Goal: Task Accomplishment & Management: Complete application form

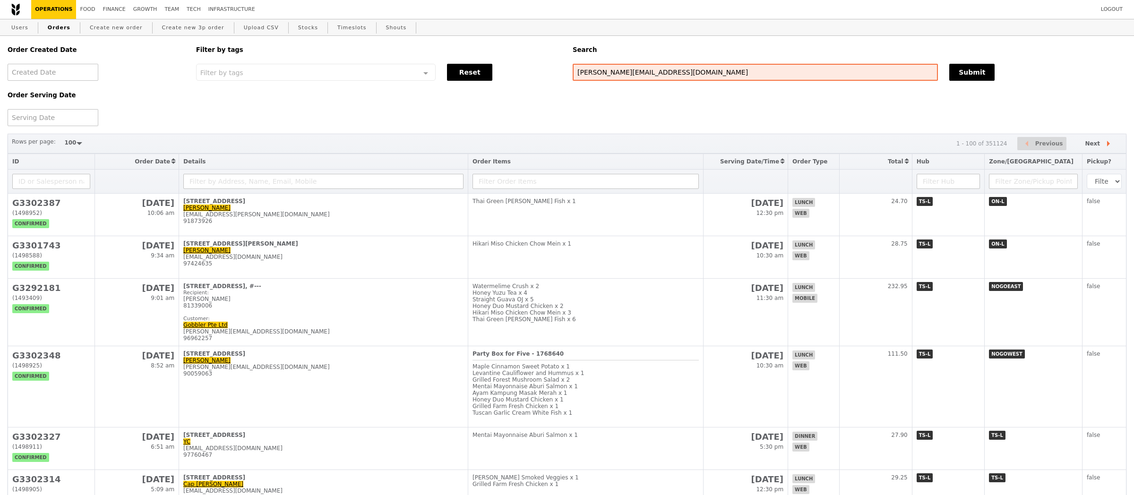
select select "100"
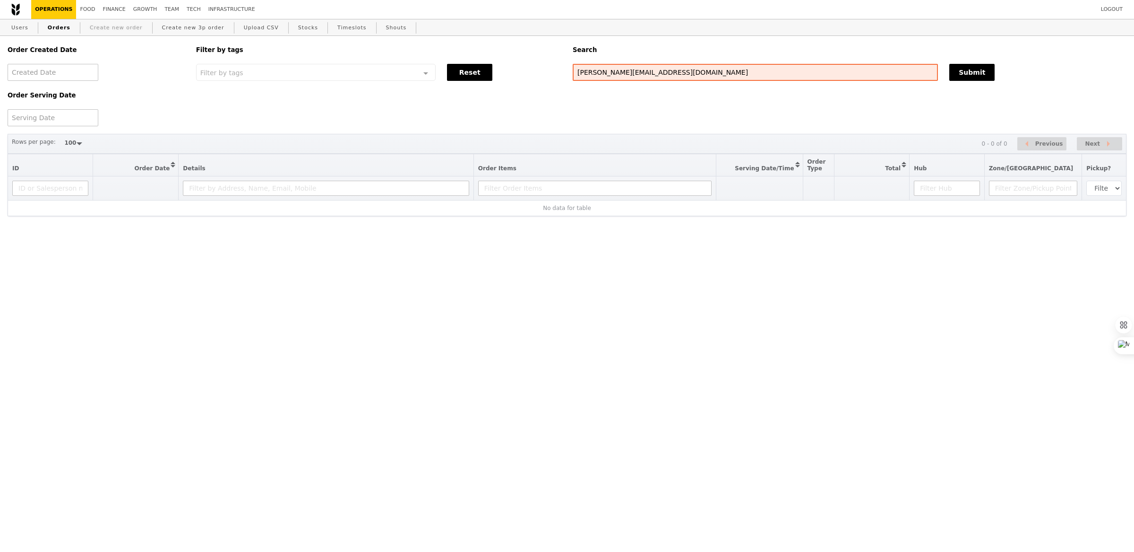
click at [126, 32] on link "Create new order" at bounding box center [116, 27] width 60 height 17
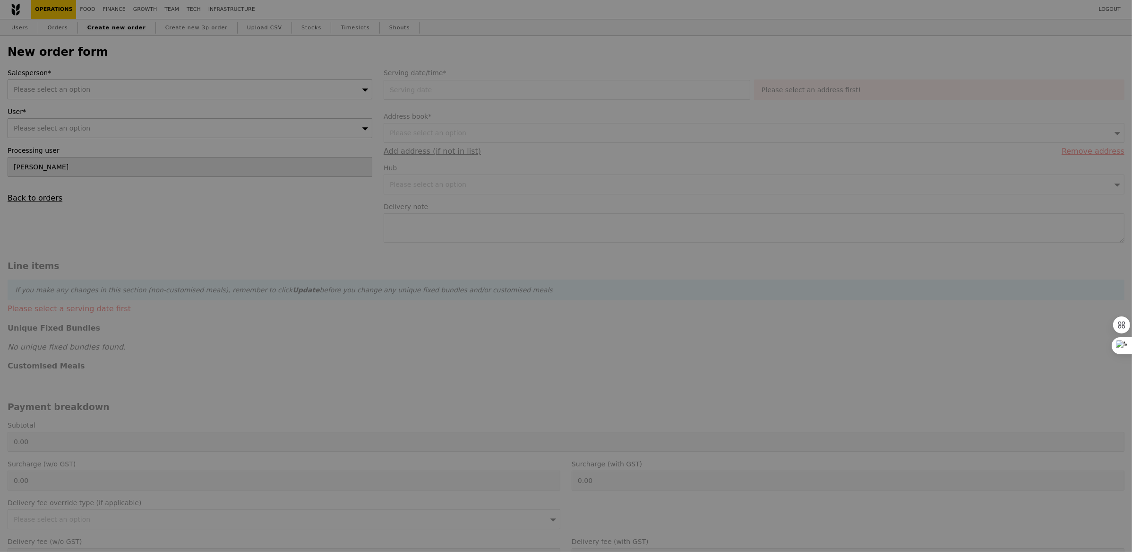
type input "Confirm"
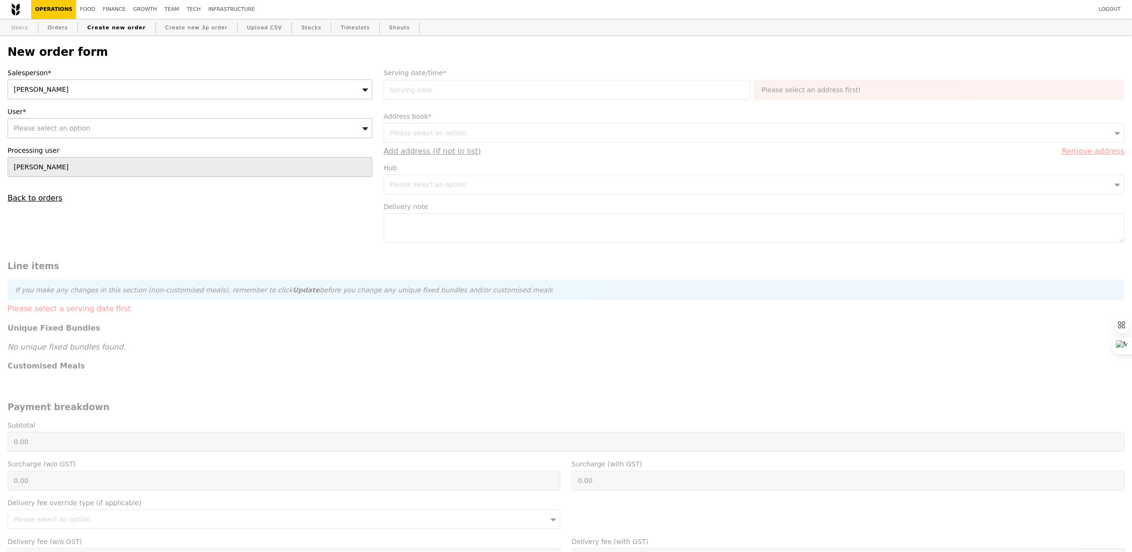
click at [29, 26] on link "Users" at bounding box center [20, 27] width 25 height 17
click at [157, 142] on div "Salesperson* zhe yong User* Please select an option Processing user zhe yong Ba…" at bounding box center [190, 135] width 376 height 134
click at [157, 137] on div "Please select an option" at bounding box center [190, 128] width 365 height 20
type input "84268797"
type input "Confirm"
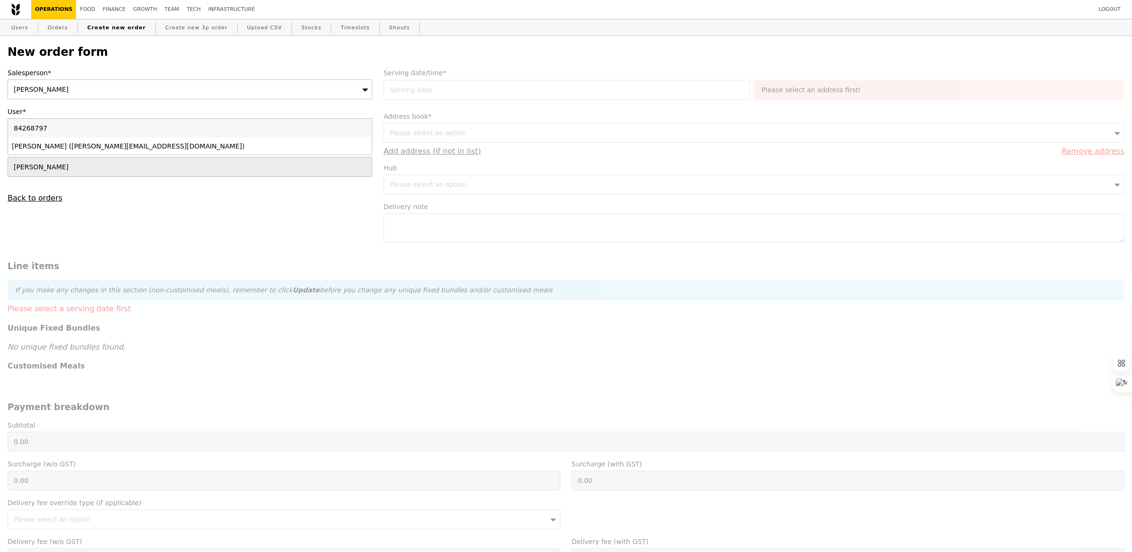
type input "84268797"
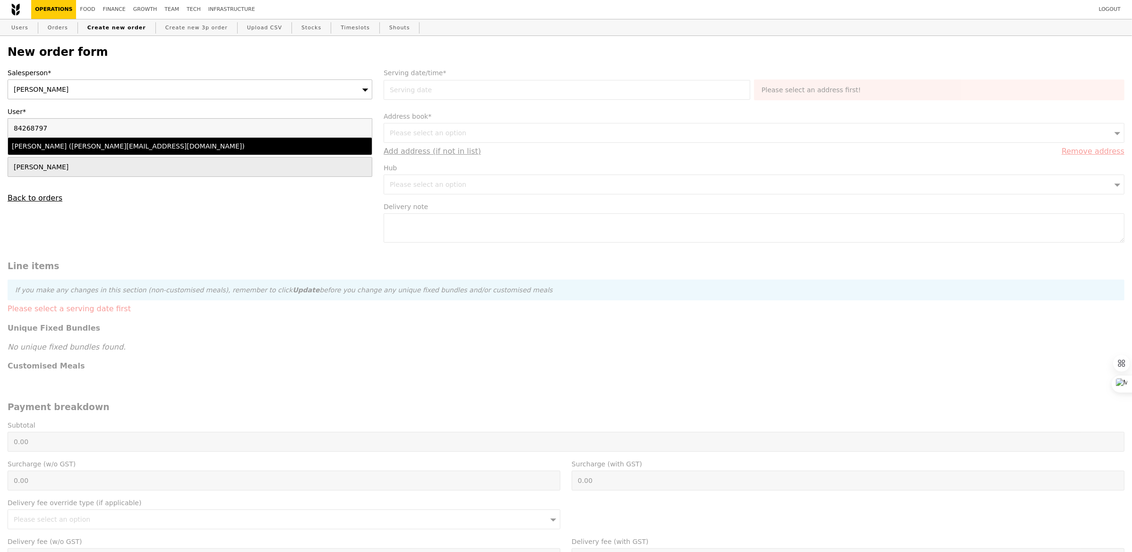
click at [143, 147] on div "Danielle Tan (danielle.tan@picussecurity.com)" at bounding box center [145, 145] width 267 height 9
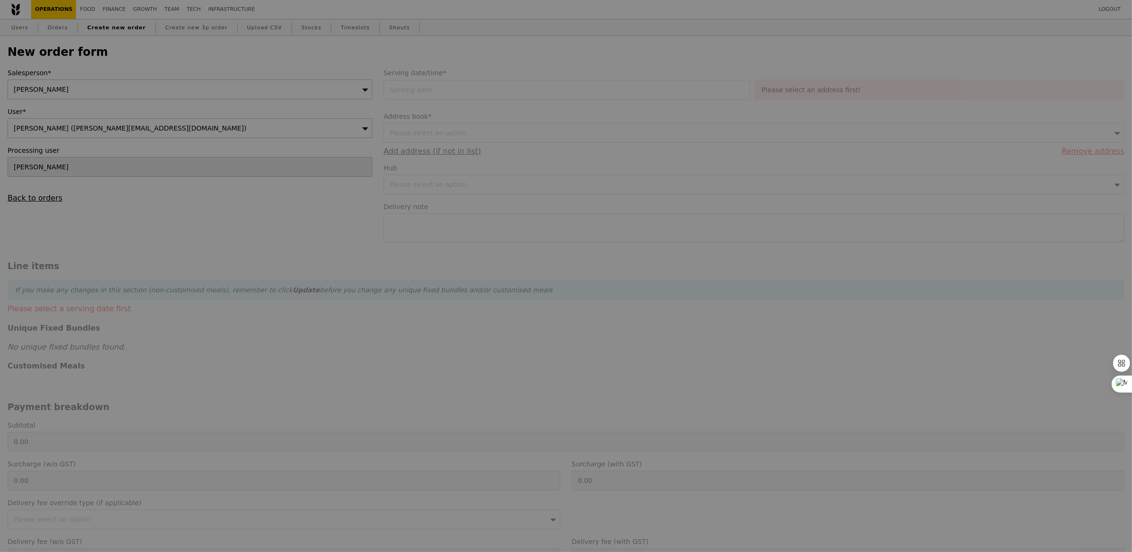
type input "Confirm"
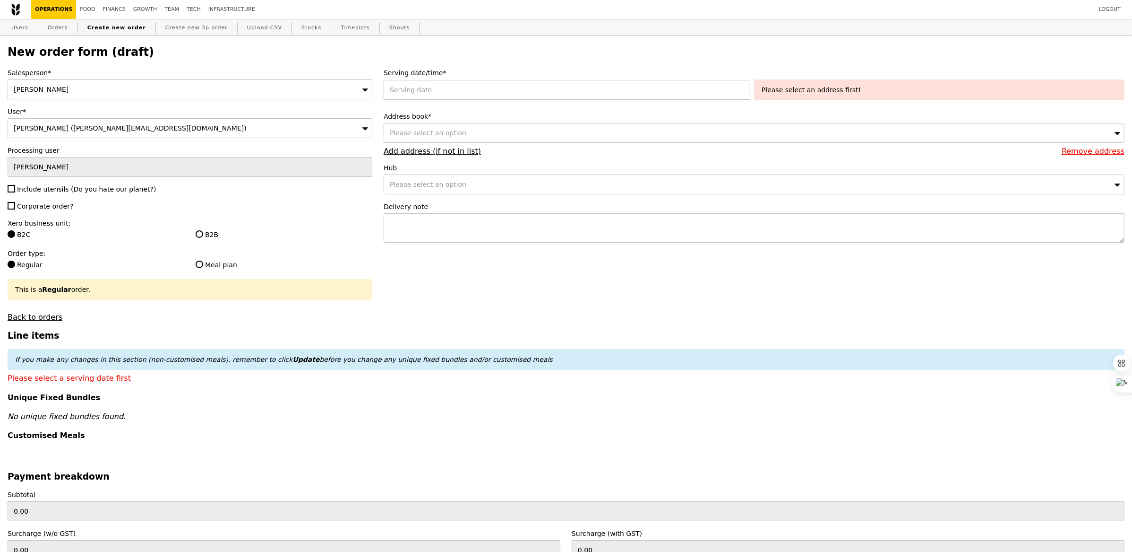
click at [62, 191] on span "Include utensils (Do you hate our planet?)" at bounding box center [86, 189] width 139 height 8
click at [15, 191] on input "Include utensils (Do you hate our planet?)" at bounding box center [12, 189] width 8 height 8
checkbox input "true"
type input "Confirm"
click at [58, 207] on span "Corporate order?" at bounding box center [45, 206] width 56 height 8
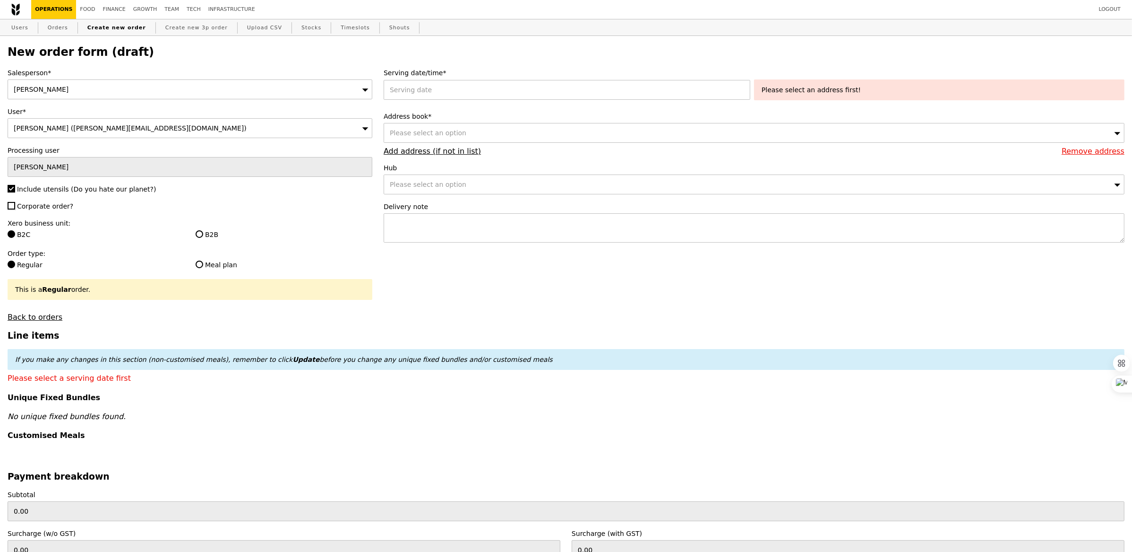
click at [15, 207] on input "Corporate order?" at bounding box center [12, 206] width 8 height 8
checkbox input "true"
click at [217, 236] on label "B2B" at bounding box center [284, 234] width 177 height 9
click at [203, 236] on input "B2B" at bounding box center [200, 234] width 8 height 8
radio input "true"
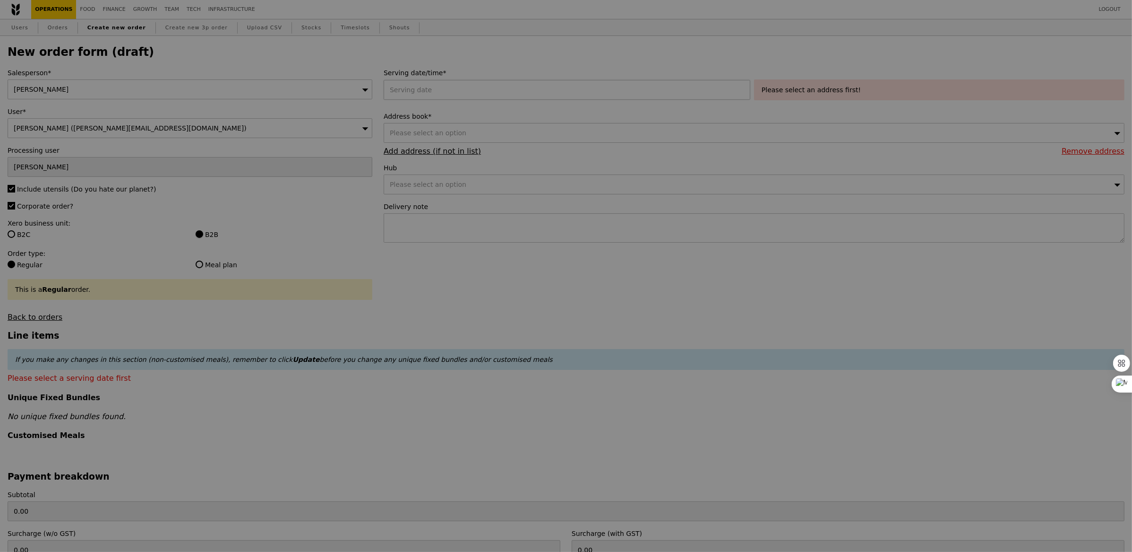
type input "Confirm"
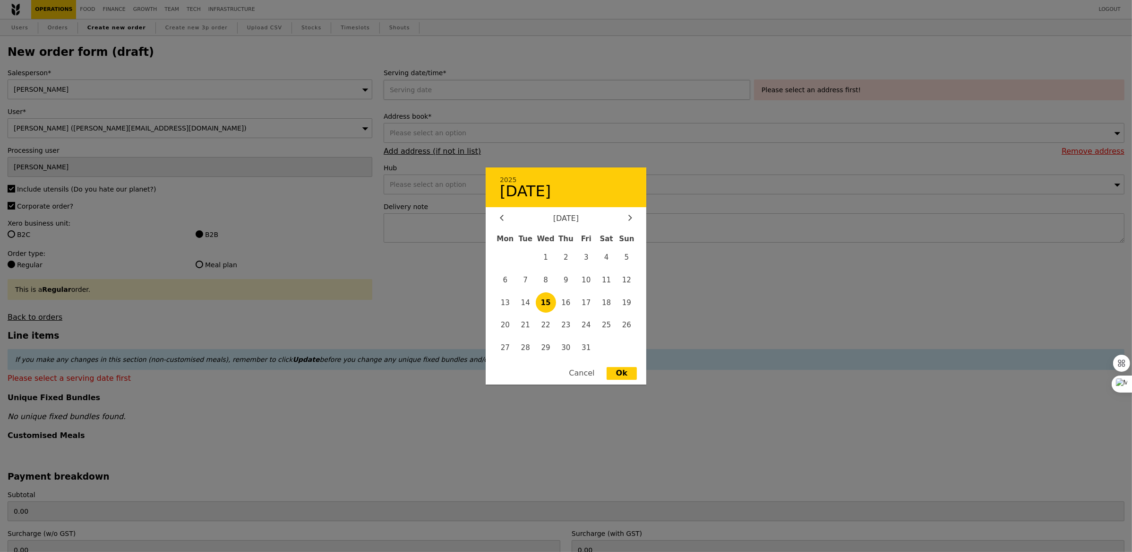
click at [457, 89] on div "2025 15 October October 2025 Mon Tue Wed Thu Fri Sat Sun 1 2 3 4 5 6 7 8 9 10 1…" at bounding box center [569, 90] width 371 height 20
click at [526, 328] on span "21" at bounding box center [526, 325] width 20 height 20
type input "21 Oct 2025"
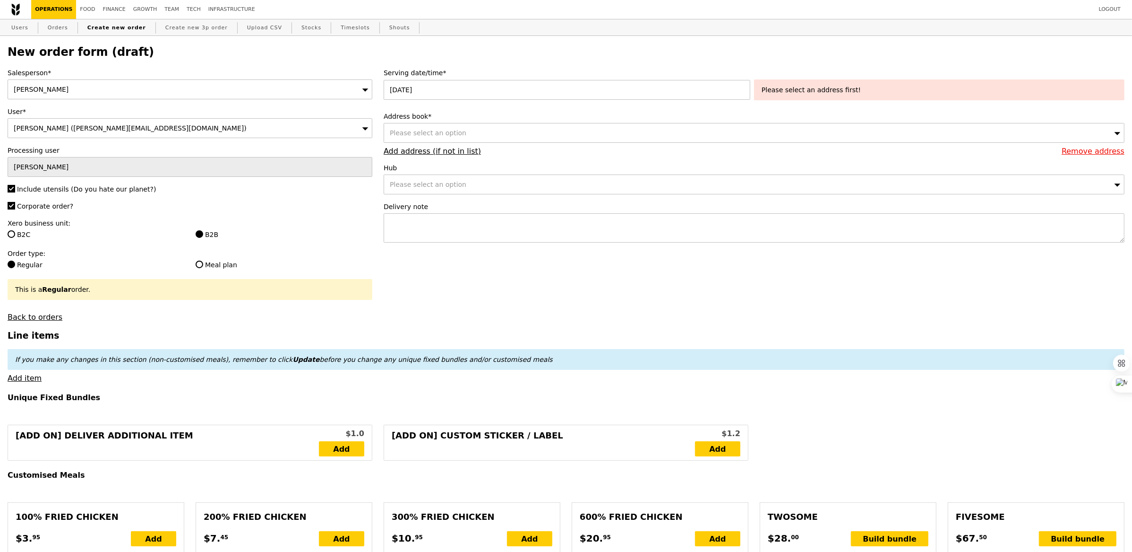
click at [530, 137] on div "Please select an option" at bounding box center [754, 133] width 741 height 20
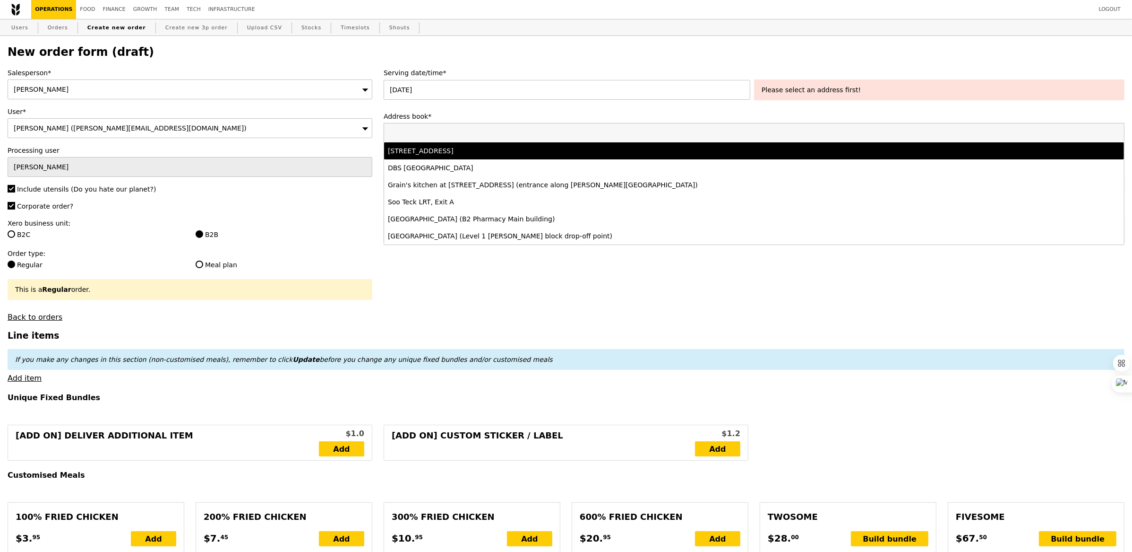
click at [524, 158] on li "1 Scotts Road, #24-10, Singapore 228208" at bounding box center [754, 150] width 740 height 17
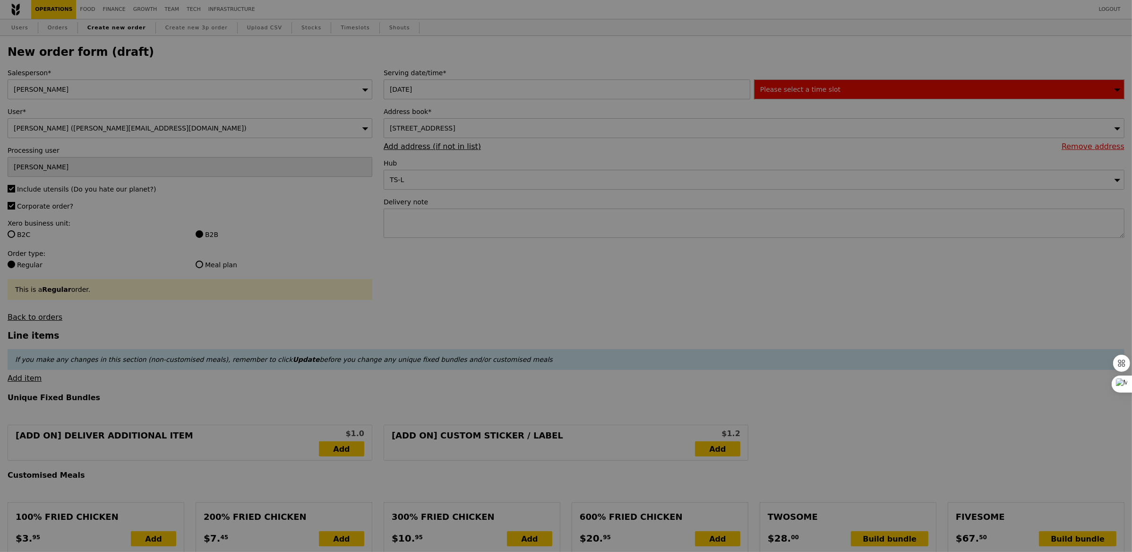
type input "Confirm"
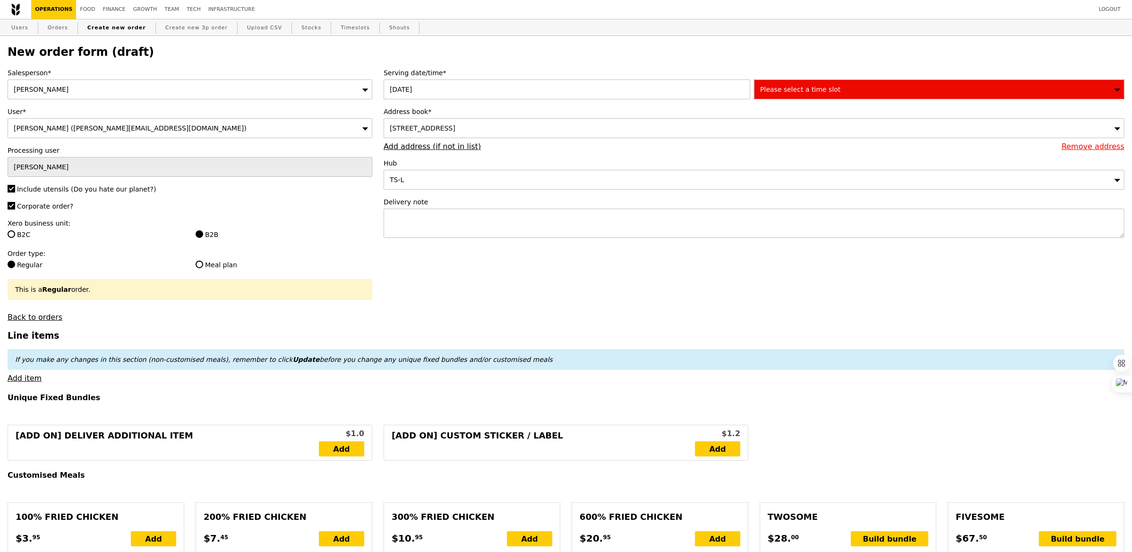
click at [791, 97] on div "Please select a time slot" at bounding box center [939, 89] width 371 height 20
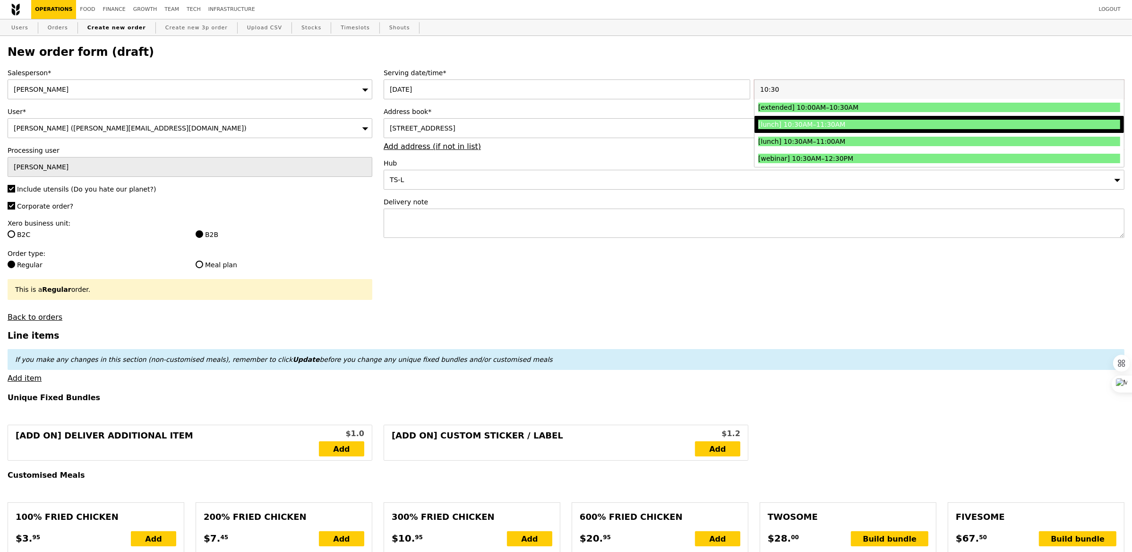
type input "10:30"
click at [842, 129] on li "[lunch] 10:30AM–11:30AM" at bounding box center [940, 124] width 370 height 17
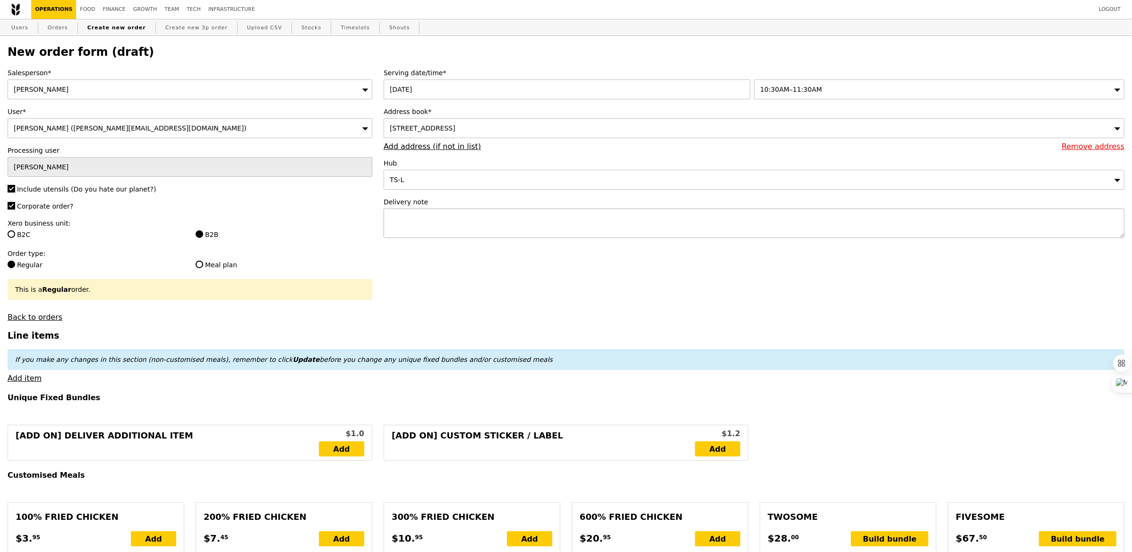
type input "Confirm"
click at [463, 216] on textarea at bounding box center [754, 222] width 741 height 29
type textarea "Please deliver to"
type input "Confirm"
paste textarea "1 Scotts Road, #24-10, Shaw Centre, Singapore, 228208"
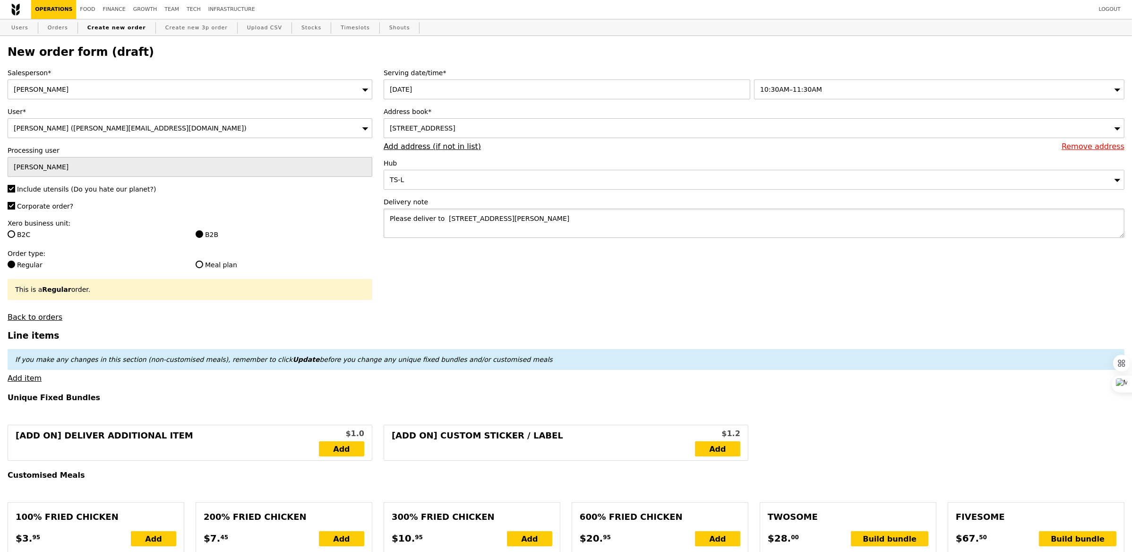
click at [444, 220] on textarea "Please deliver to 1 Scotts Road, #24-10, Shaw Centre, Singapore, 228208" at bounding box center [754, 222] width 741 height 29
click at [670, 213] on textarea "Please deliver to 1 Scotts Road, #24-10, Shaw Centre, Singapore, 228208" at bounding box center [754, 222] width 741 height 29
click at [661, 224] on textarea "Please deliver to 1 Scotts Road, #24-10, Shaw Centre, Singapore, 228208" at bounding box center [754, 222] width 741 height 29
type textarea "Please deliver to 1 Scotts Road, #24-10, Shaw Centre, Singapore, 228208 Call ho…"
type input "Confirm"
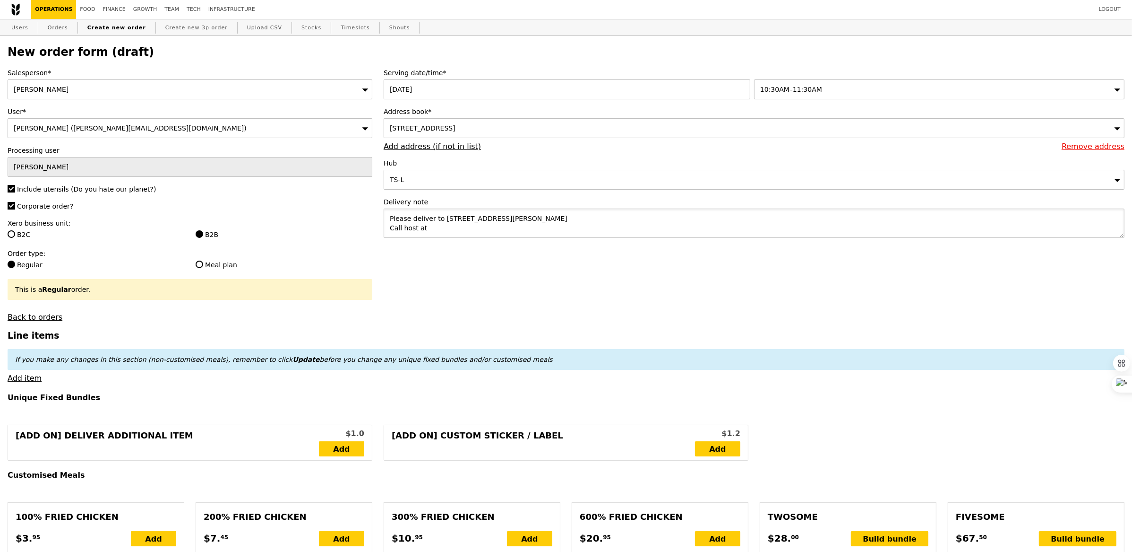
paste textarea "84268797"
type textarea "Please deliver to 1 Scotts Road, #24-10, Shaw Centre, Singapore, 228208 Call ho…"
type input "Confirm"
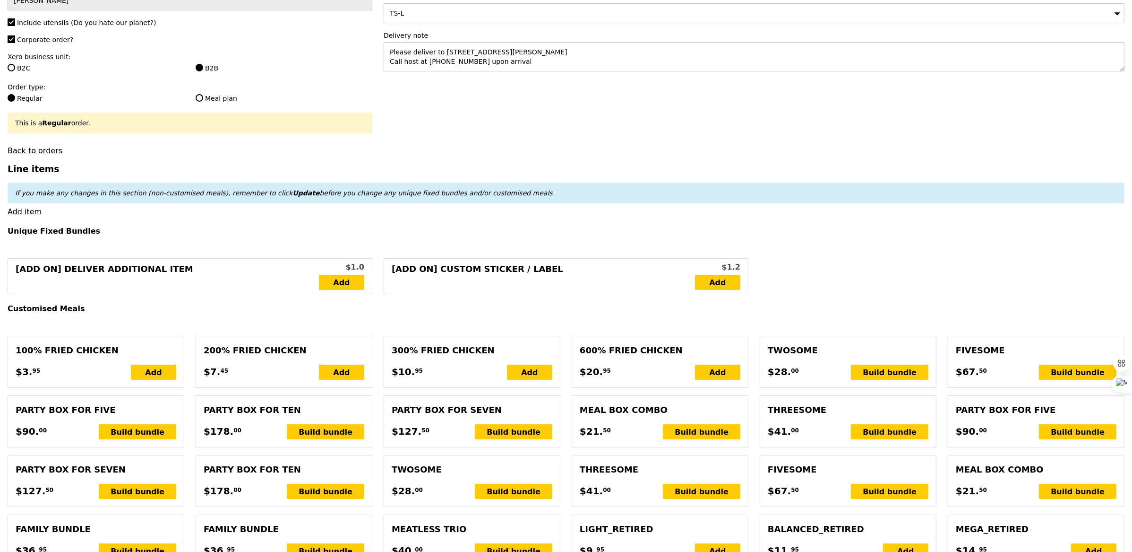
scroll to position [167, 0]
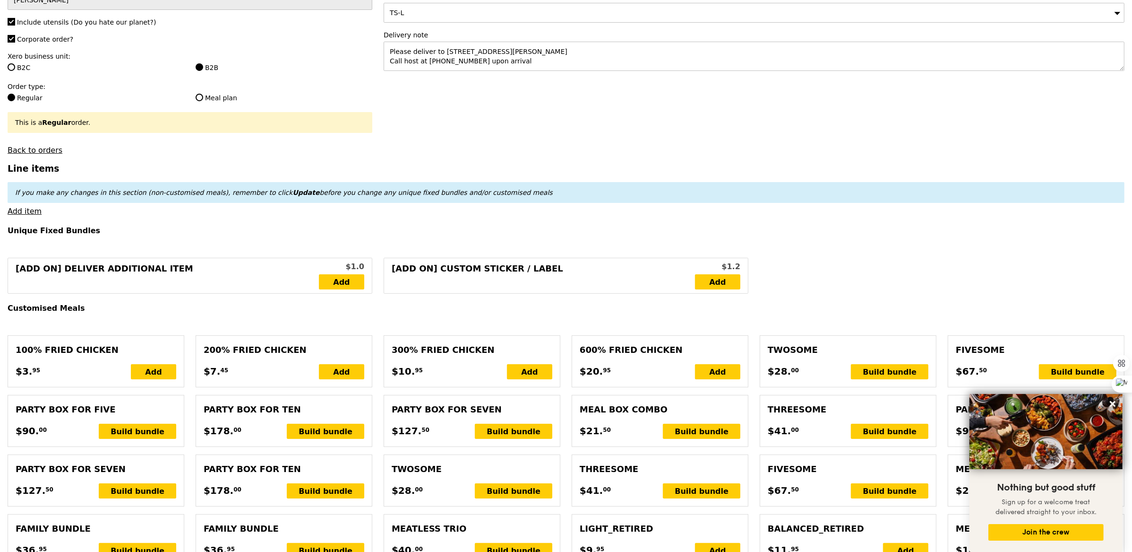
click at [34, 216] on link "Add item" at bounding box center [25, 211] width 34 height 9
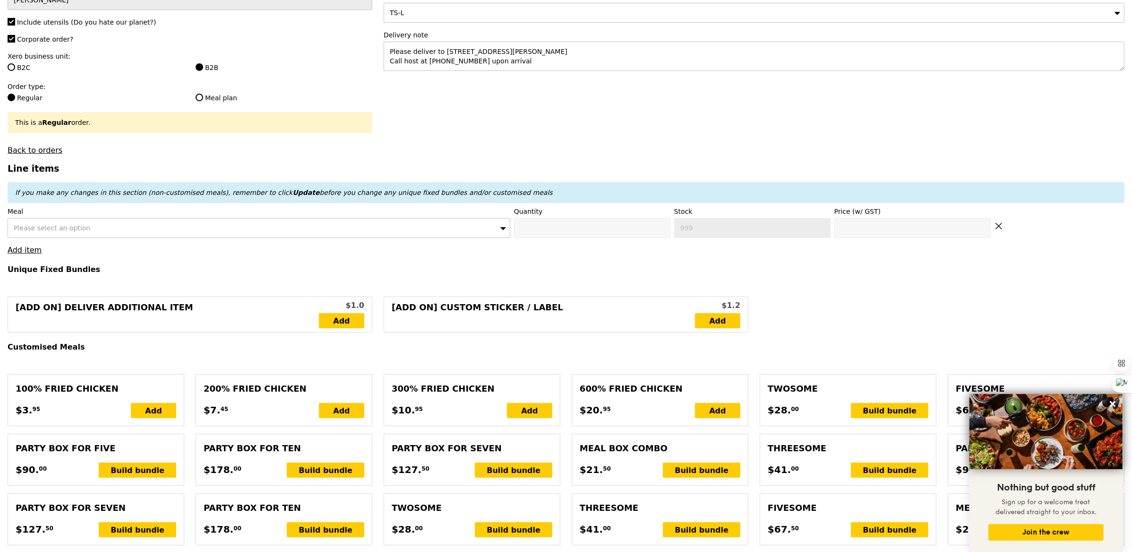
click at [44, 224] on span "Please select an option" at bounding box center [52, 228] width 77 height 8
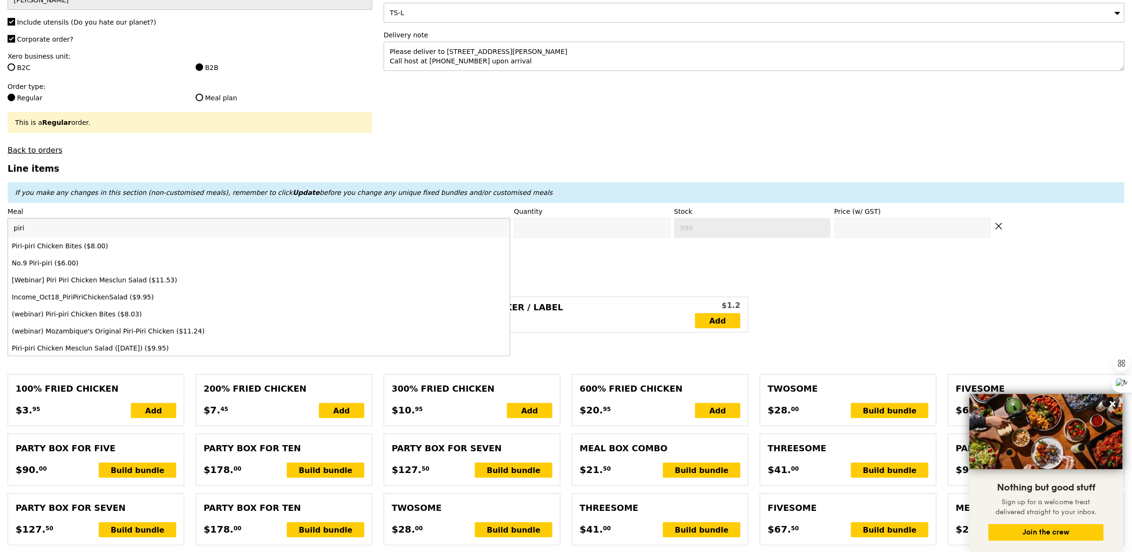
click at [56, 237] on input "piri" at bounding box center [259, 227] width 502 height 19
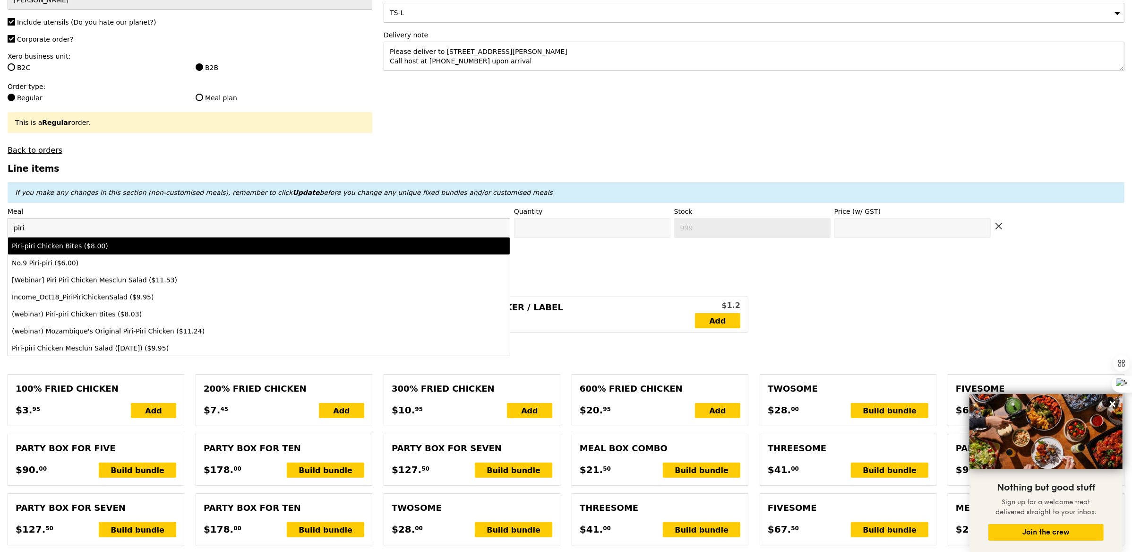
type input "piri"
click at [56, 246] on div "Piri-piri Chicken Bites ($8.00)" at bounding box center [197, 245] width 371 height 9
type input "Confirm anyway"
type input "0"
type input "499"
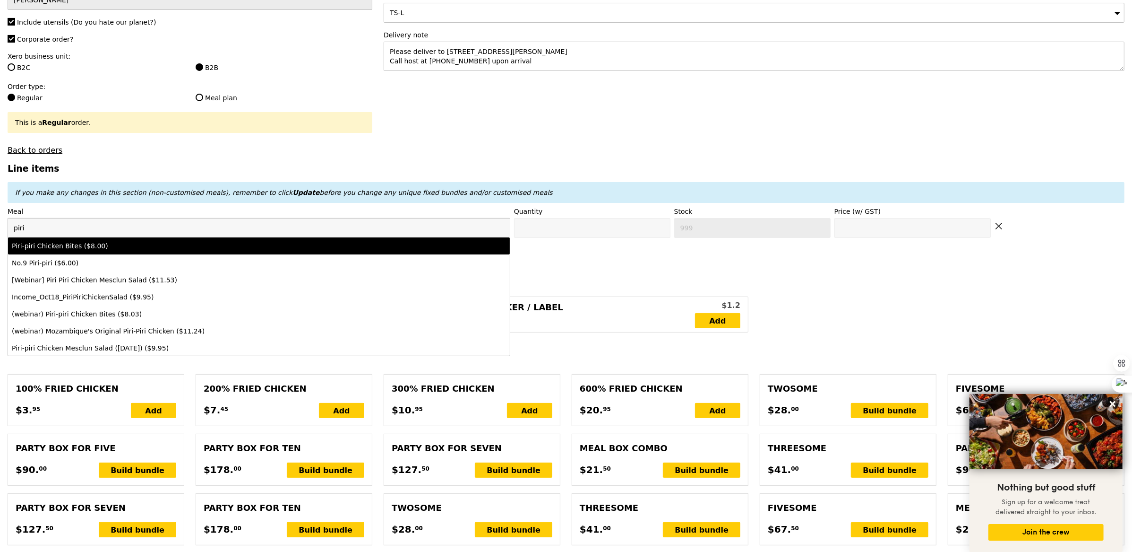
type input "8.0"
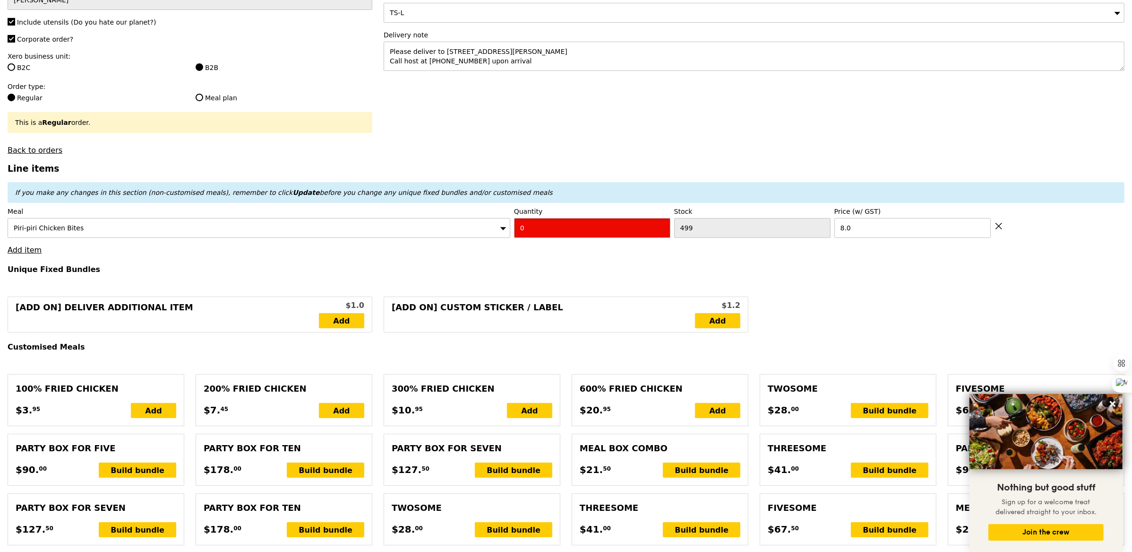
click at [561, 233] on input "0" at bounding box center [592, 228] width 156 height 20
type input "Confirm"
type input "1"
click at [375, 273] on h4 "Unique Fixed Bundles" at bounding box center [566, 269] width 1117 height 9
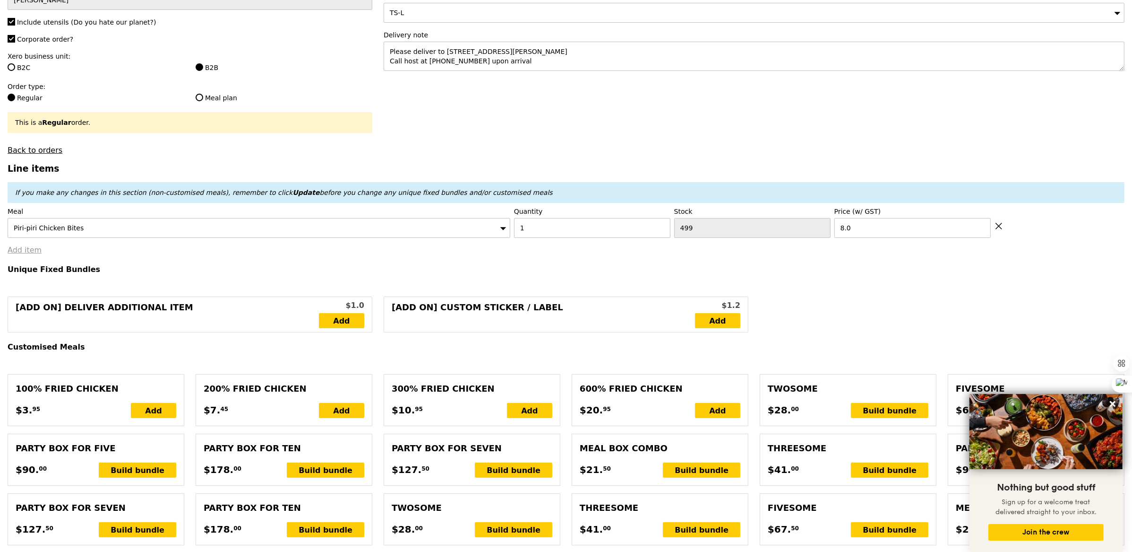
type input "Loading..."
click at [21, 251] on link "Add item" at bounding box center [25, 249] width 34 height 9
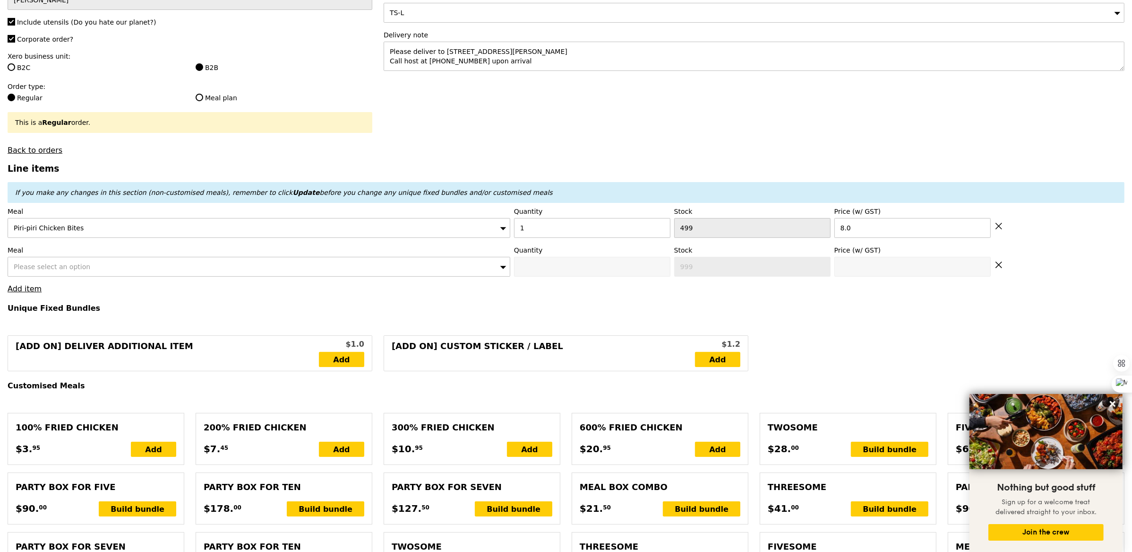
type input "8.00"
type input "8.99"
type input "9.80"
type input "17.80"
type input "Confirm"
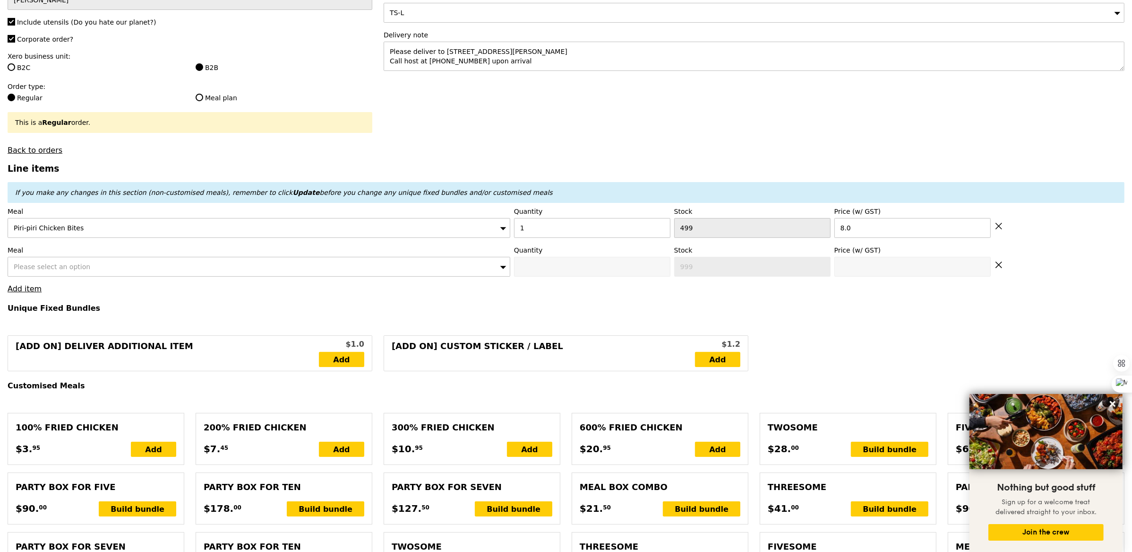
click at [97, 261] on div "Please select an option" at bounding box center [259, 267] width 503 height 20
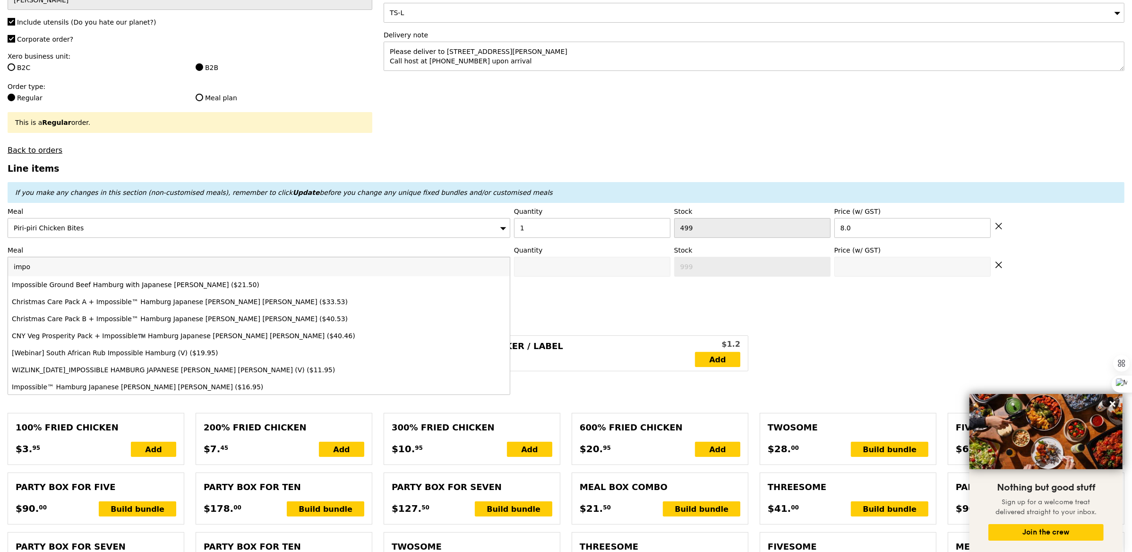
type input "impo"
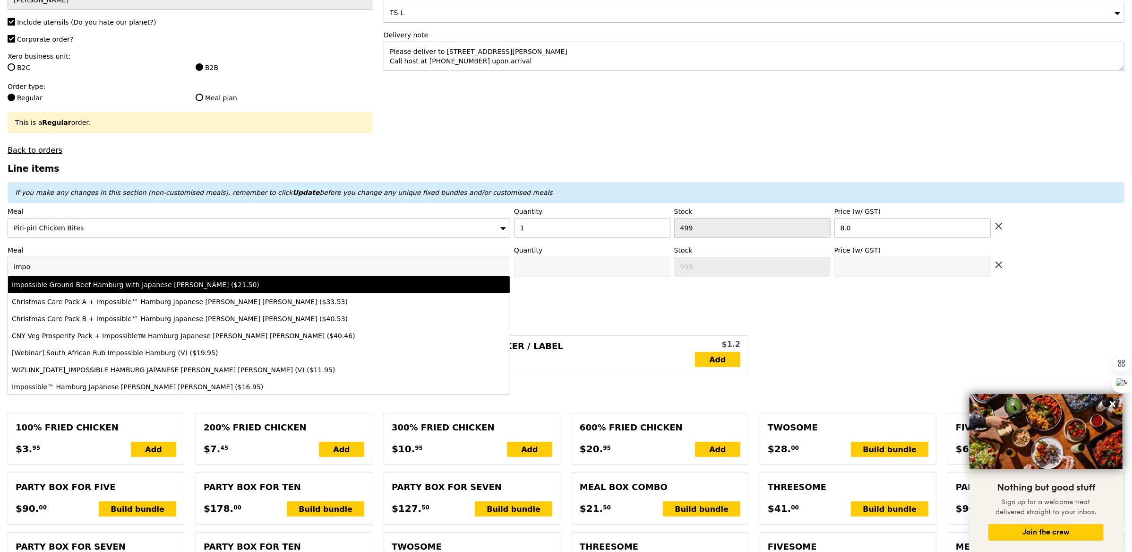
click at [137, 284] on div "Impossible Ground Beef Hamburg with Japanese Curry ($21.50)" at bounding box center [197, 284] width 371 height 9
type input "Confirm anyway"
type input "0"
type input "500"
type input "21.5"
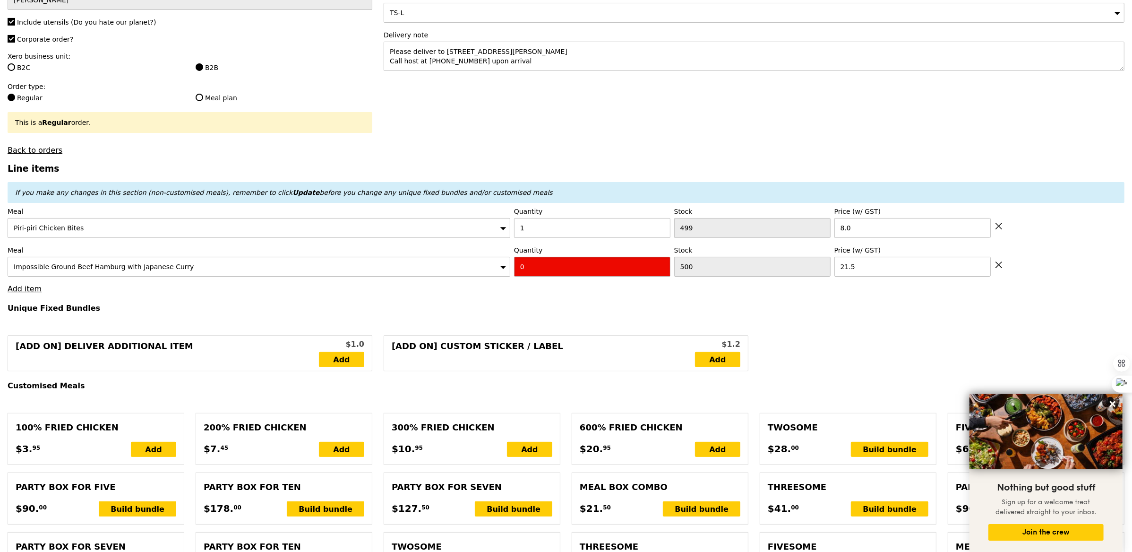
type input "Confirm"
type input "1"
type input "Loading..."
click at [18, 287] on link "Add item" at bounding box center [25, 288] width 34 height 9
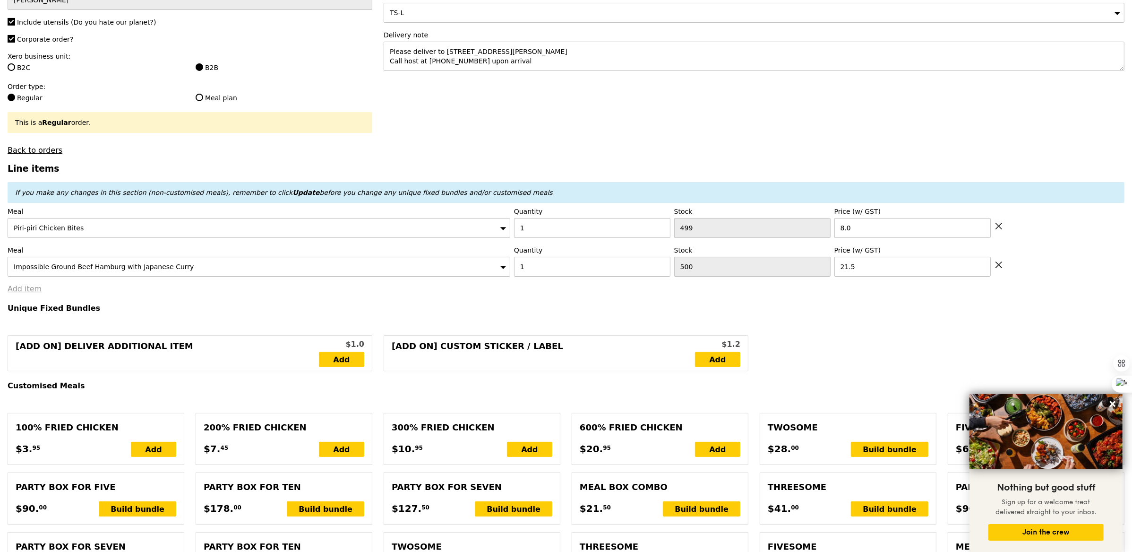
type input "29.50"
type input "7.02"
type input "7.65"
type input "37.15"
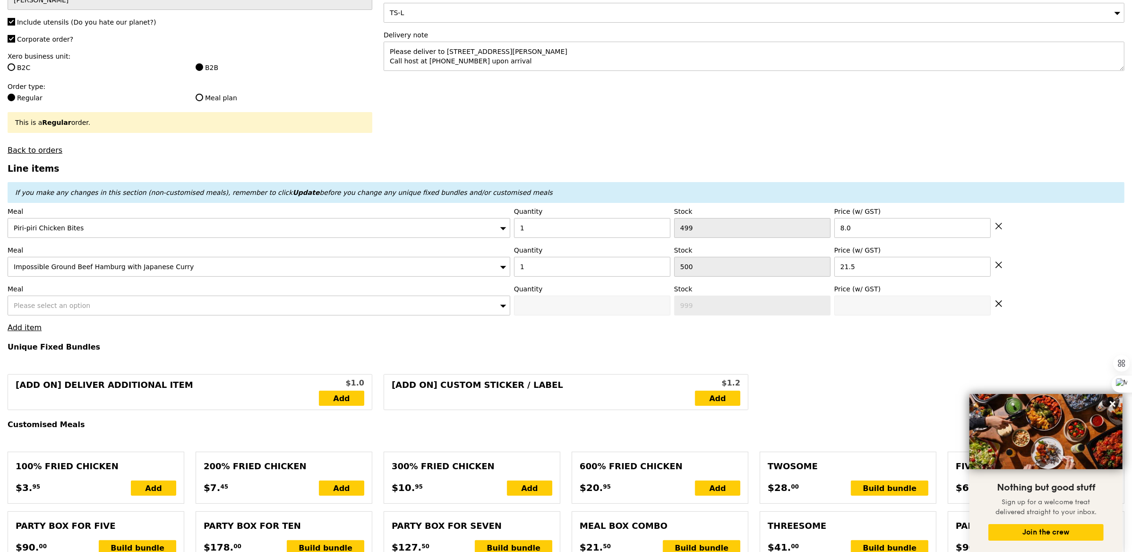
click at [63, 299] on div "Please select an option" at bounding box center [259, 305] width 503 height 20
type input "Confirm"
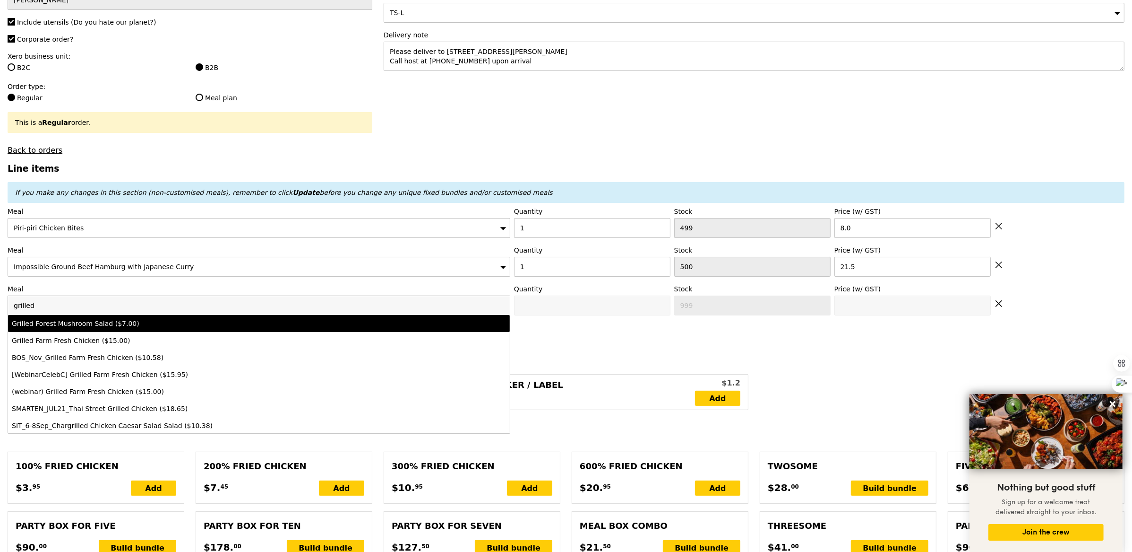
type input "grilled"
click at [104, 328] on div "Grilled Forest Mushroom Salad ($7.00)" at bounding box center [197, 323] width 371 height 9
type input "Confirm anyway"
type input "0"
type input "500"
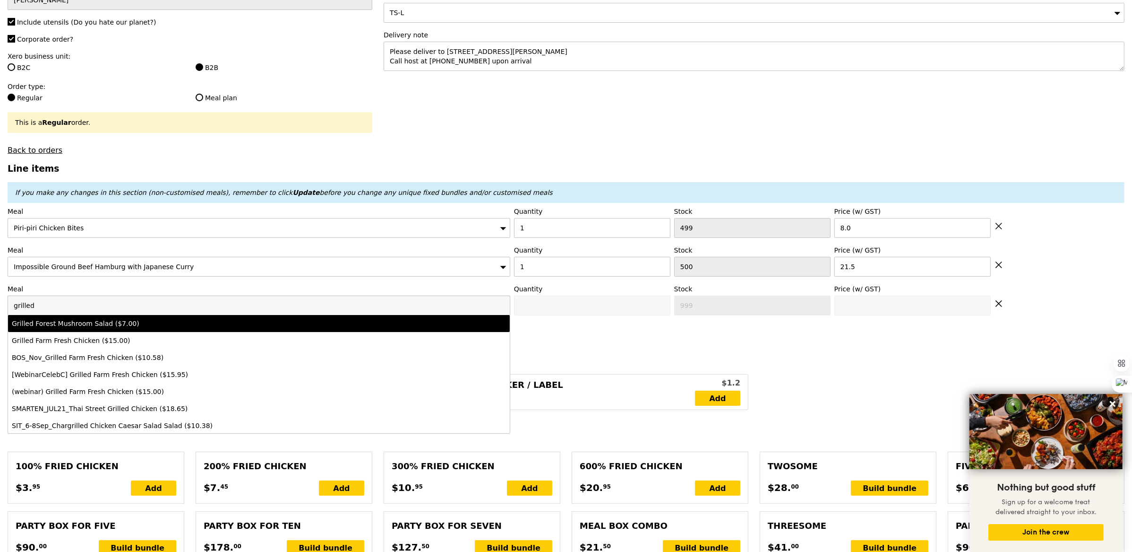
type input "7.0"
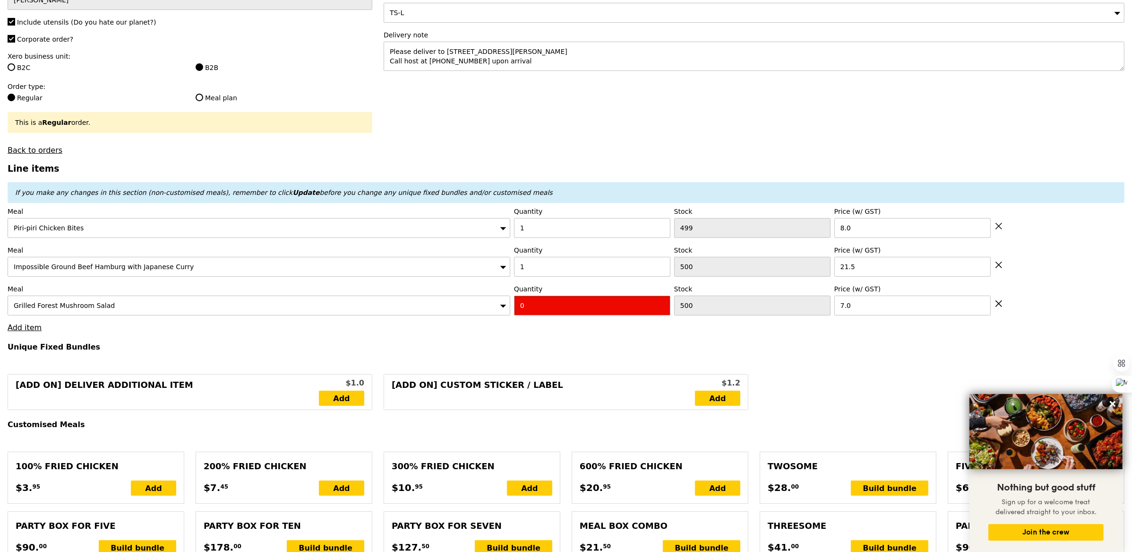
click at [584, 310] on input "0" at bounding box center [592, 305] width 156 height 20
type input "Confirm"
type input "1"
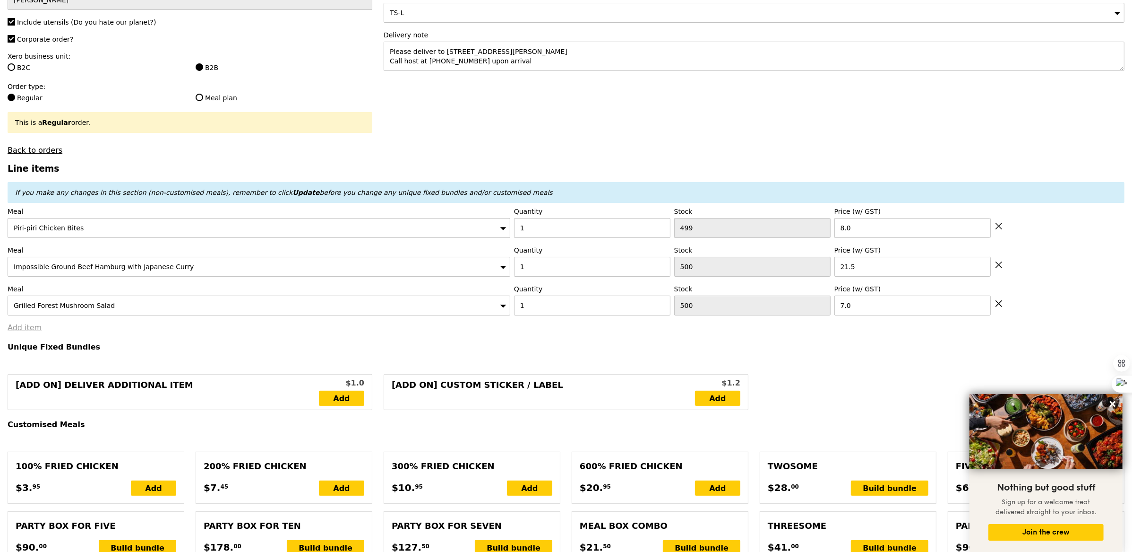
click at [28, 325] on link "Add item" at bounding box center [25, 327] width 34 height 9
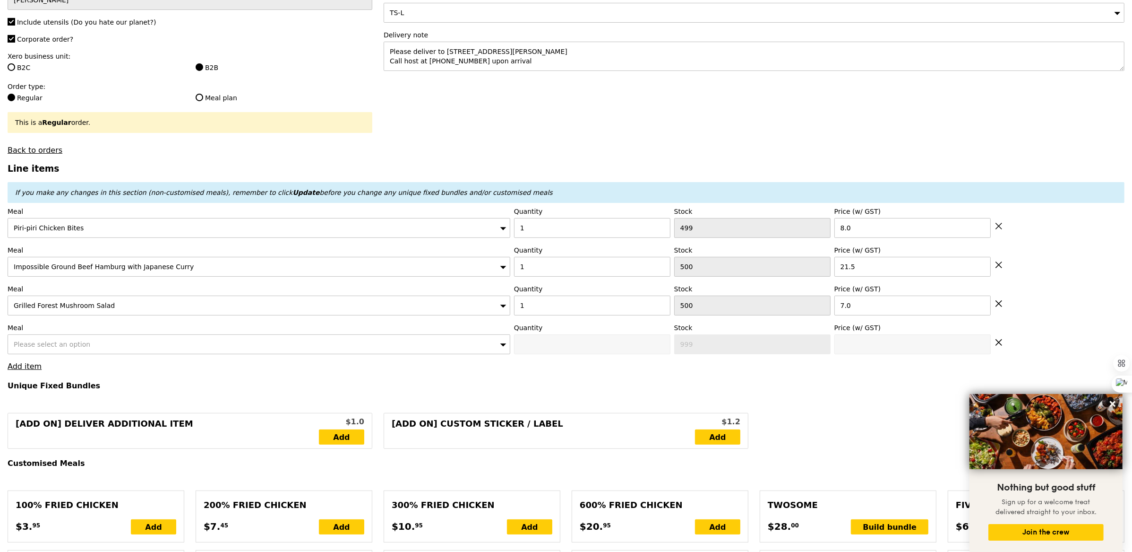
click at [102, 348] on div "Please select an option" at bounding box center [259, 344] width 503 height 20
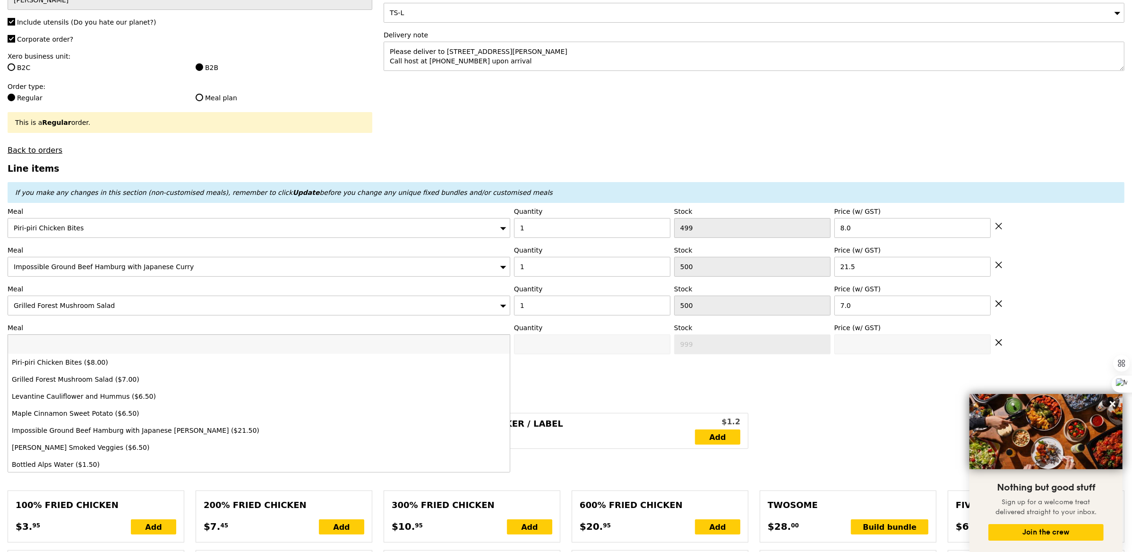
type input "Loading..."
type input "36.50"
type input "6.38"
type input "6.95"
type input "43.45"
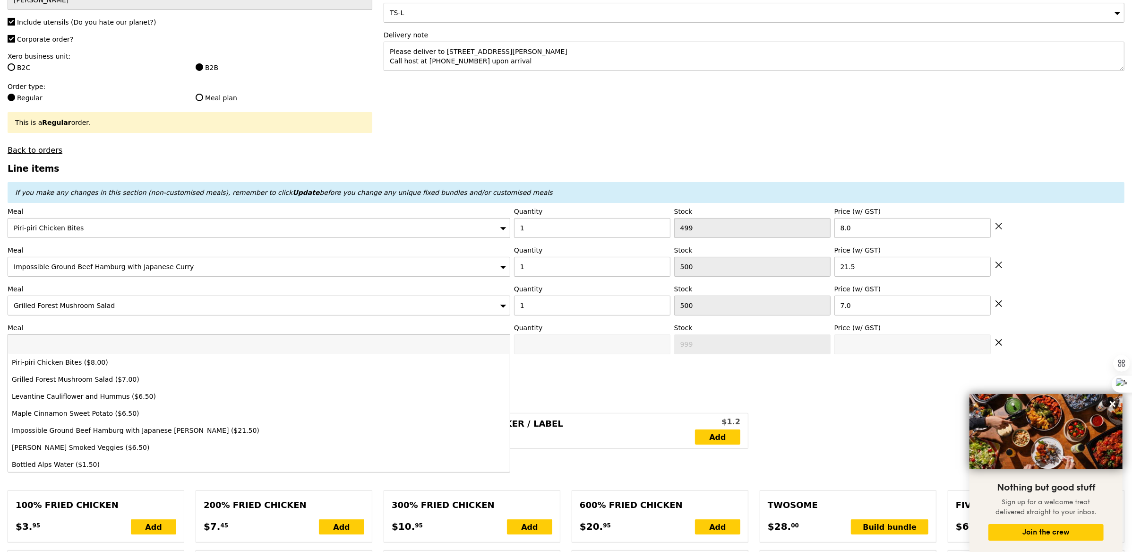
type input "Confirm"
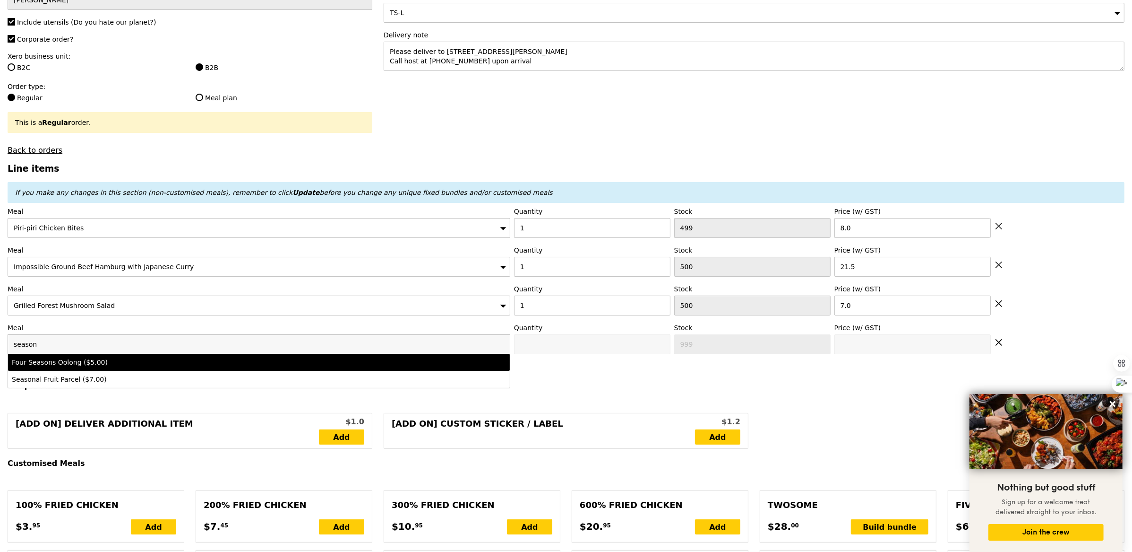
type input "season"
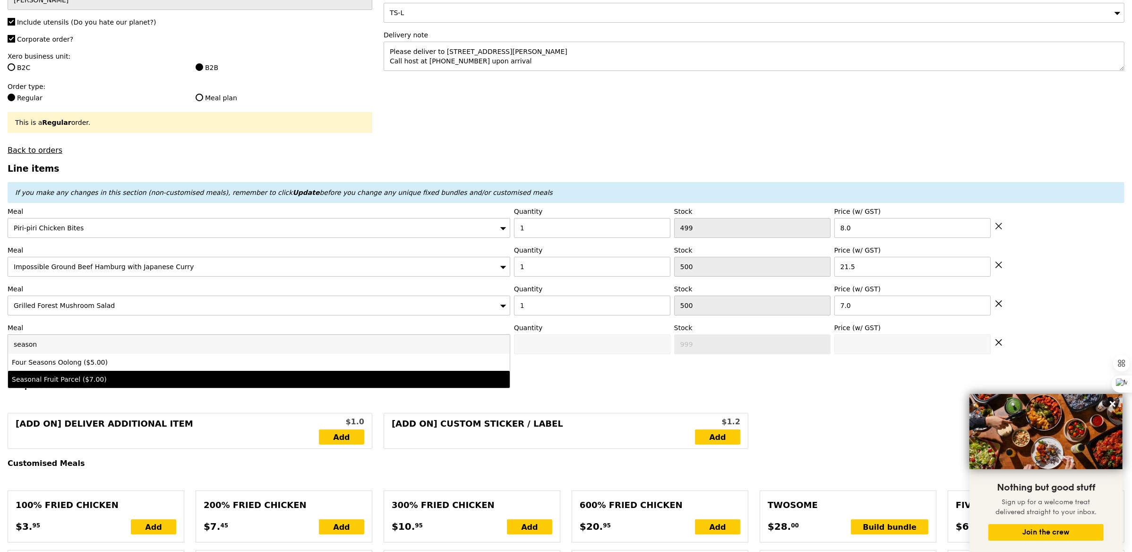
click at [134, 376] on div "Seasonal Fruit Parcel ($7.00)" at bounding box center [197, 378] width 371 height 9
type input "Confirm anyway"
type input "0"
type input "500"
type input "7.0"
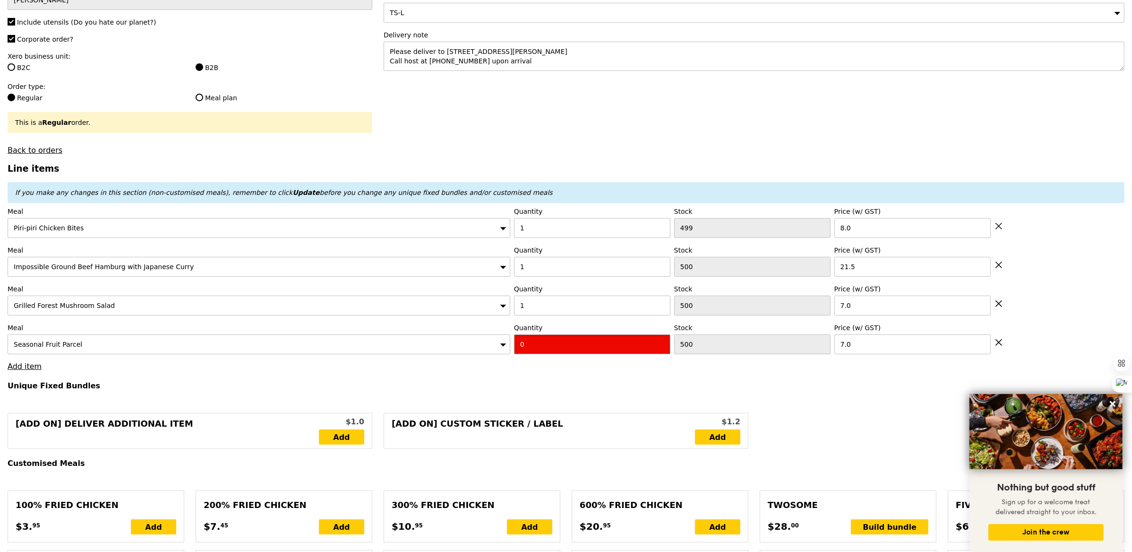
type input "Confirm"
type input "1"
type input "Loading..."
type input "43.50"
type input "5.73"
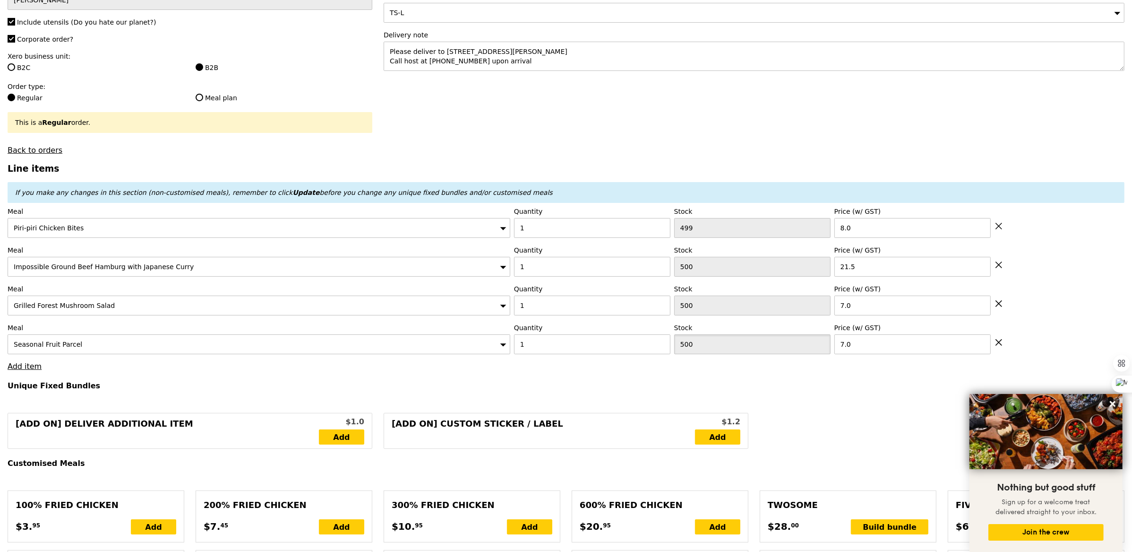
type input "6.25"
type input "49.75"
click at [20, 367] on link "Add item" at bounding box center [25, 366] width 34 height 9
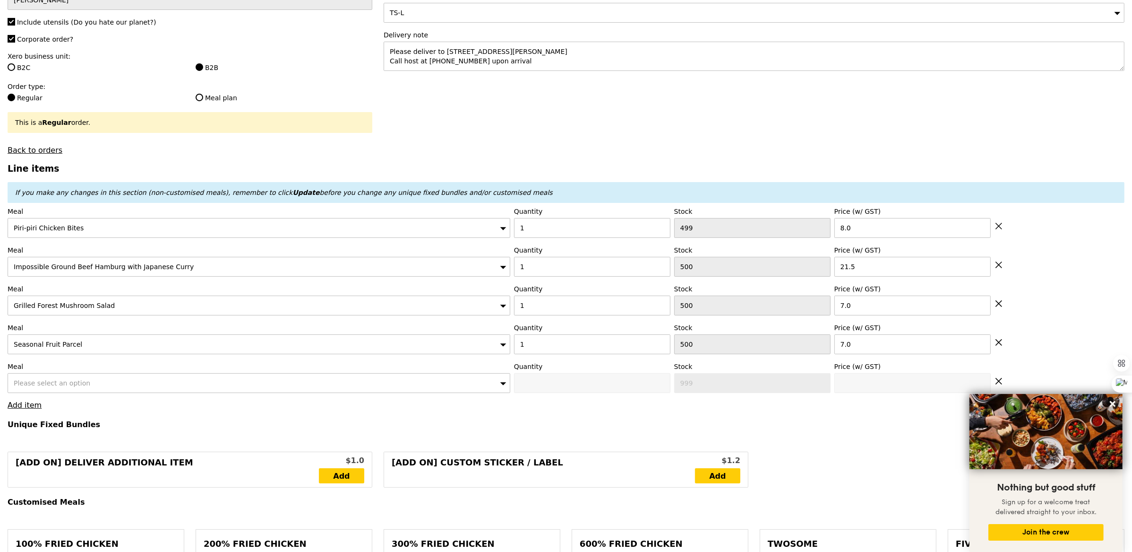
type input "Confirm"
click at [95, 384] on div "Please select an option" at bounding box center [259, 383] width 503 height 20
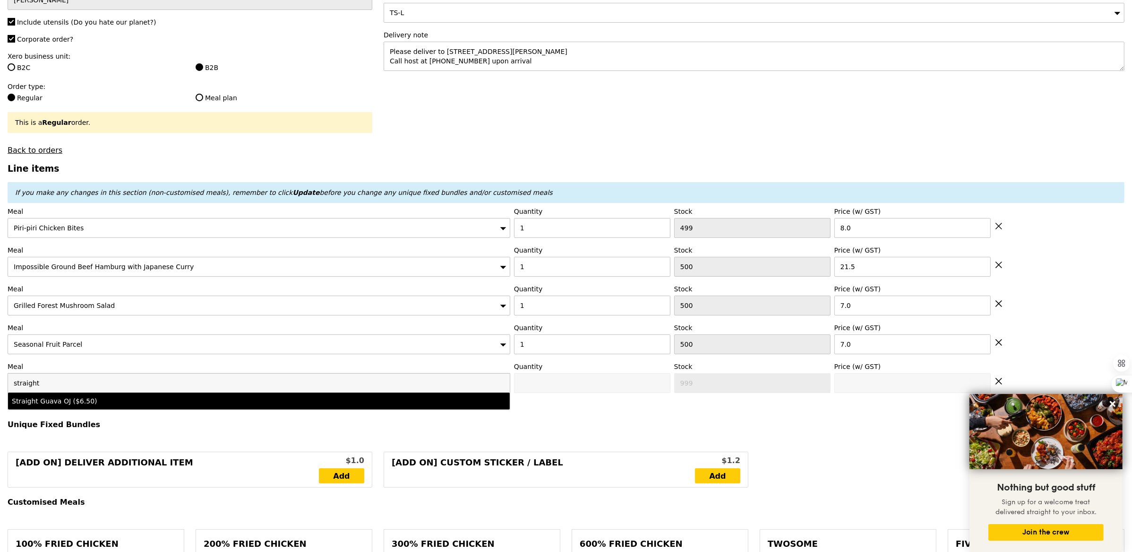
type input "straight"
click at [100, 401] on div "Straight Guava OJ ($6.50)" at bounding box center [197, 400] width 371 height 9
type input "Confirm anyway"
type input "0"
type input "500"
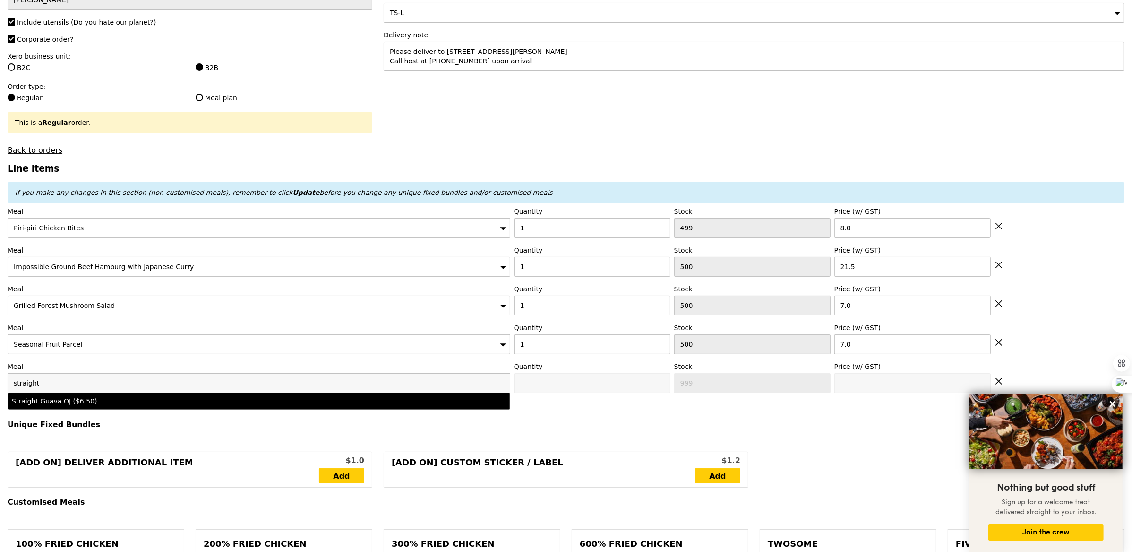
type input "6.5"
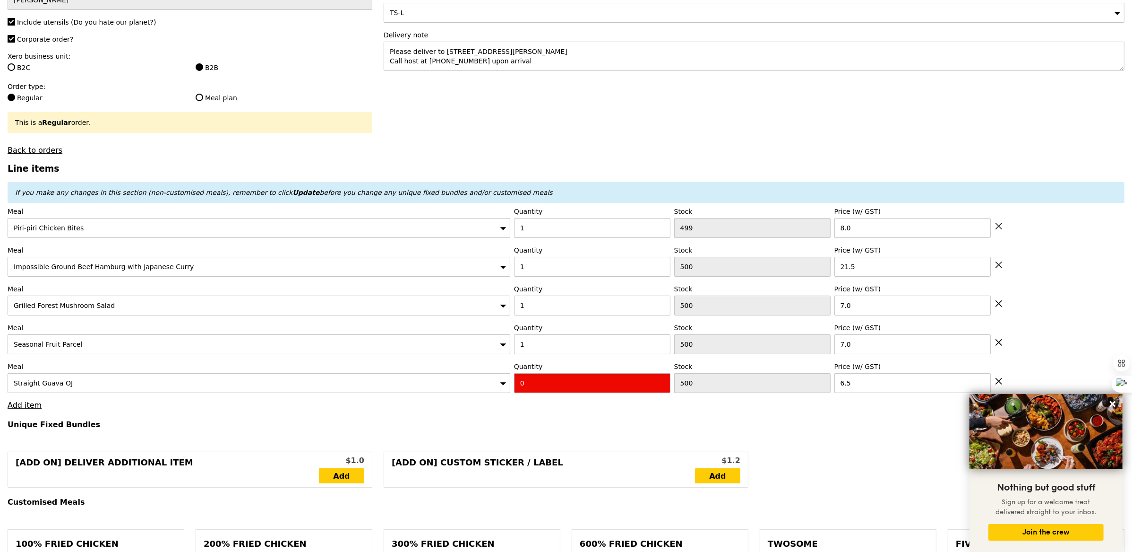
type input "Confirm"
type input "1"
type input "Loading..."
type input "50.00"
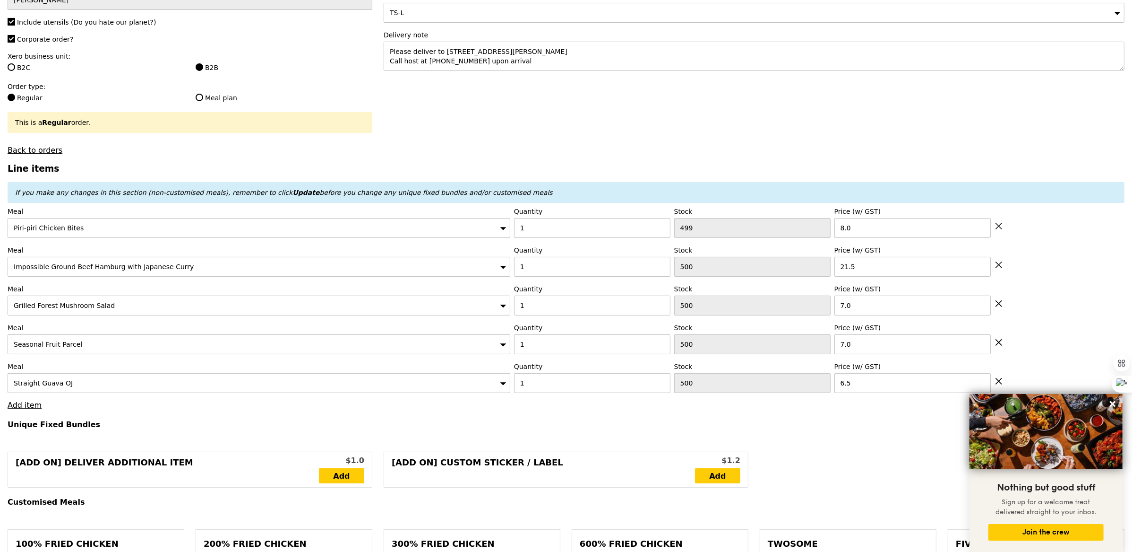
type input "5.14"
type input "5.60"
type input "55.60"
type input "Confirm"
click at [31, 409] on link "Add item" at bounding box center [25, 404] width 34 height 9
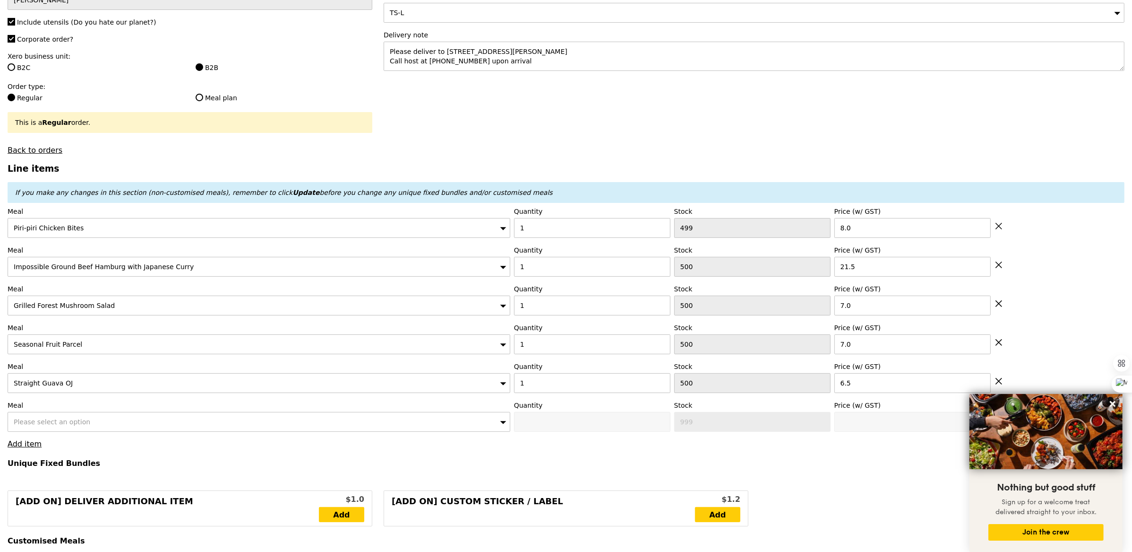
click at [92, 426] on div "Please select an option" at bounding box center [259, 422] width 503 height 20
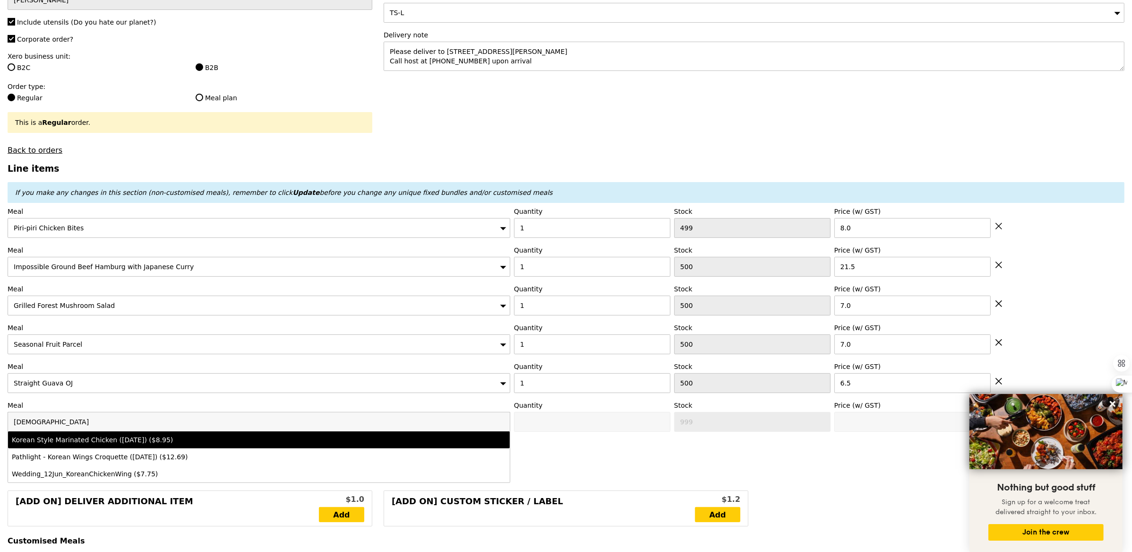
scroll to position [0, 0]
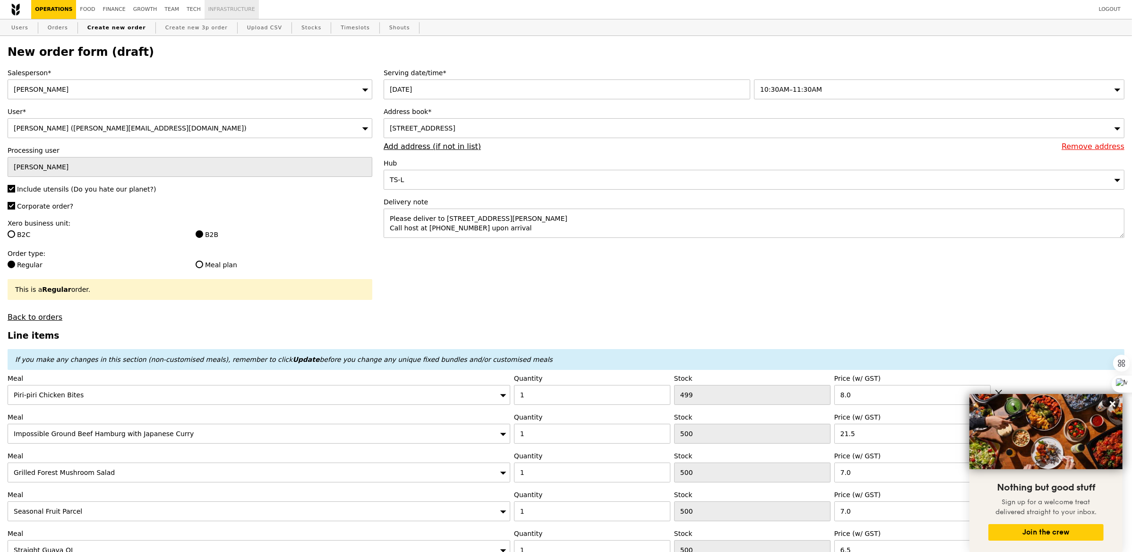
type input "korean"
